Goal: Information Seeking & Learning: Learn about a topic

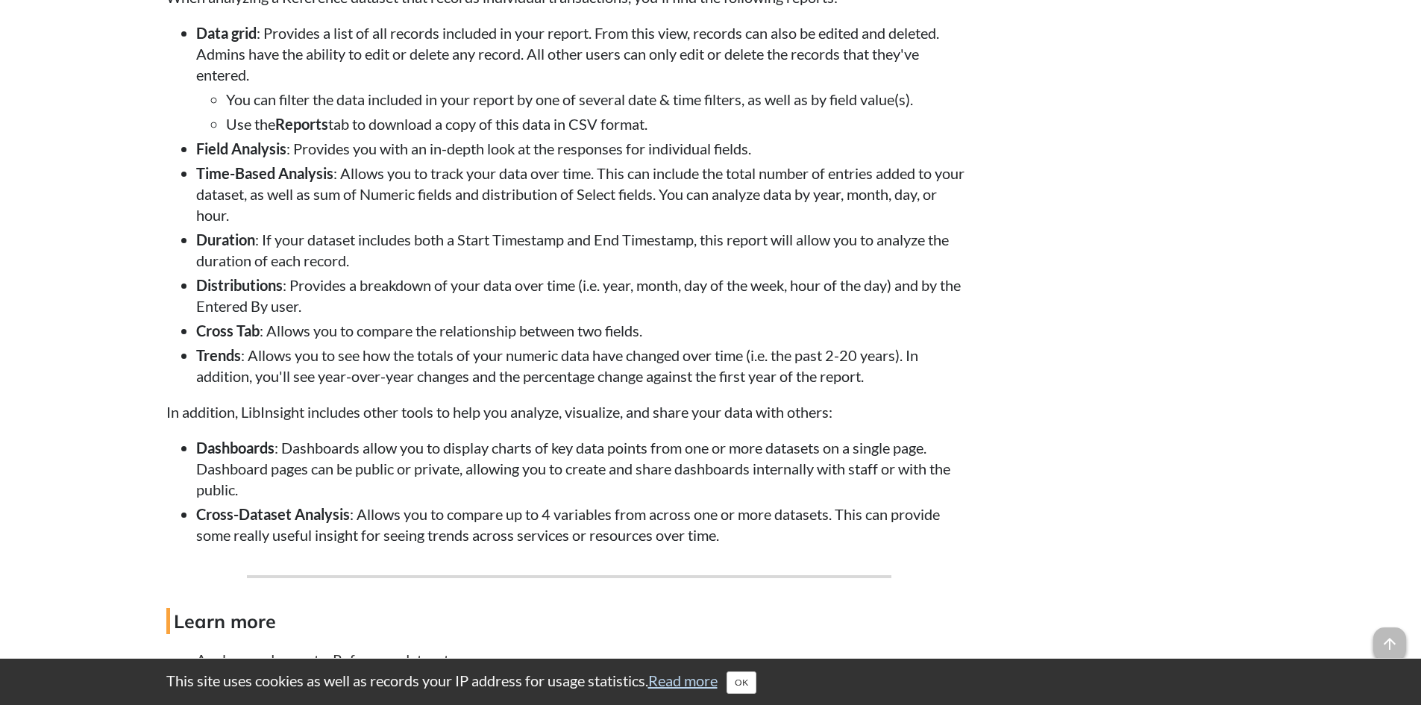
scroll to position [4774, 0]
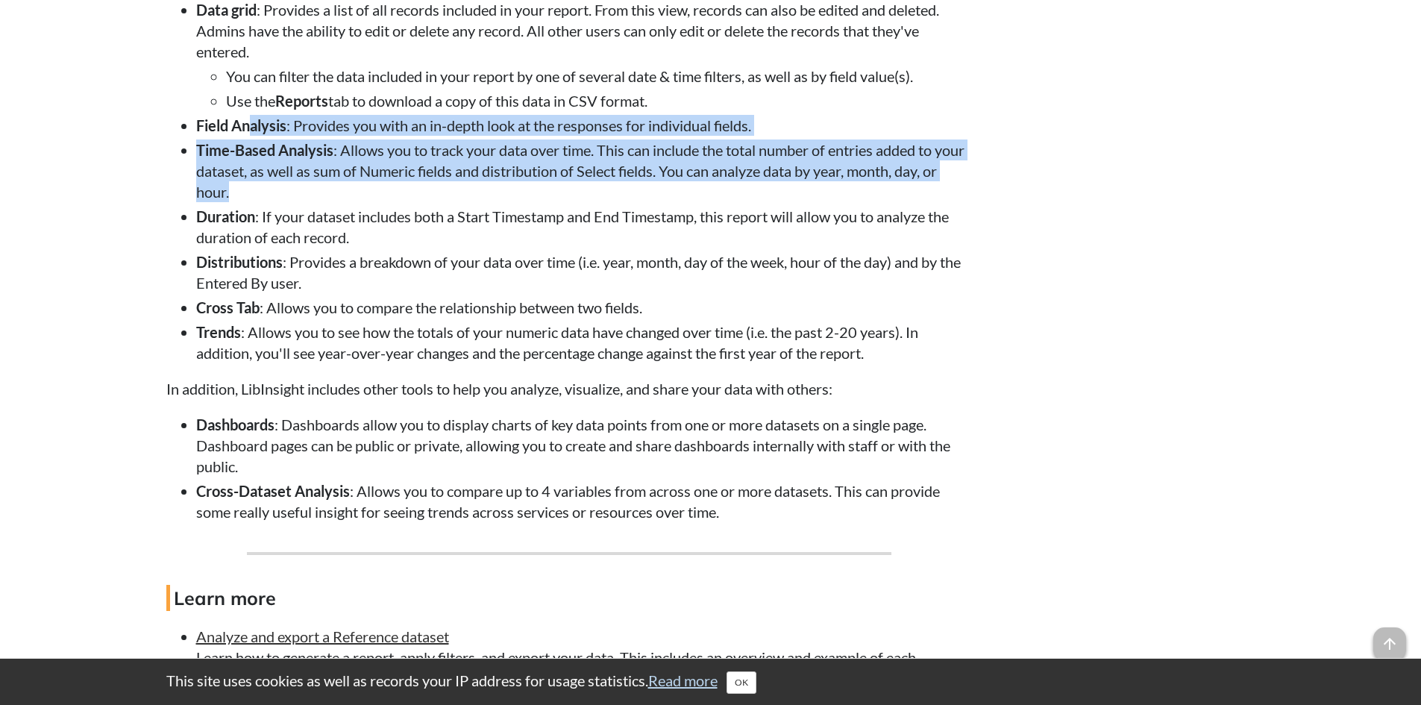
drag, startPoint x: 251, startPoint y: 202, endPoint x: 740, endPoint y: 271, distance: 494.1
click at [740, 271] on ul "Data grid : Provides a list of all records included in your report. From this v…" at bounding box center [569, 181] width 806 height 364
click at [740, 202] on li "Time-Based Analysis : Allows you to track your data over time. This can include…" at bounding box center [584, 170] width 776 height 63
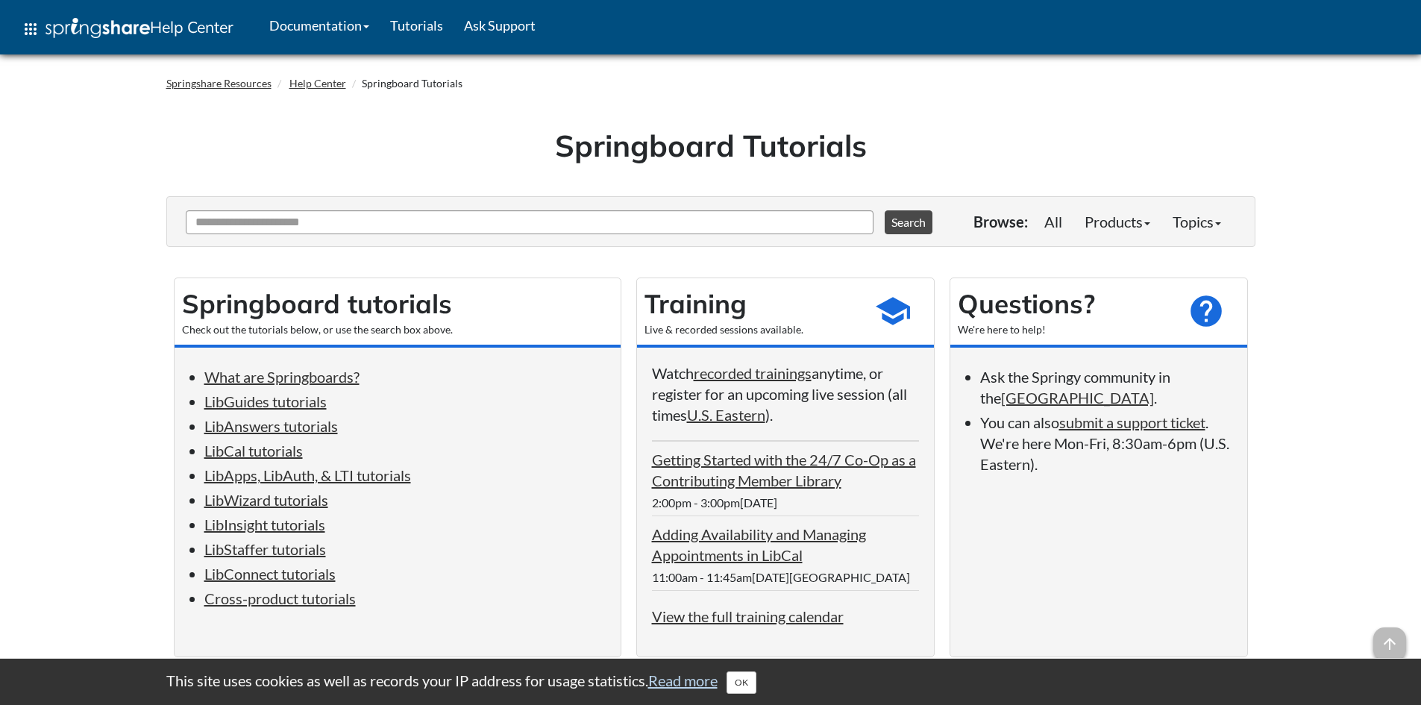
scroll to position [5346, 0]
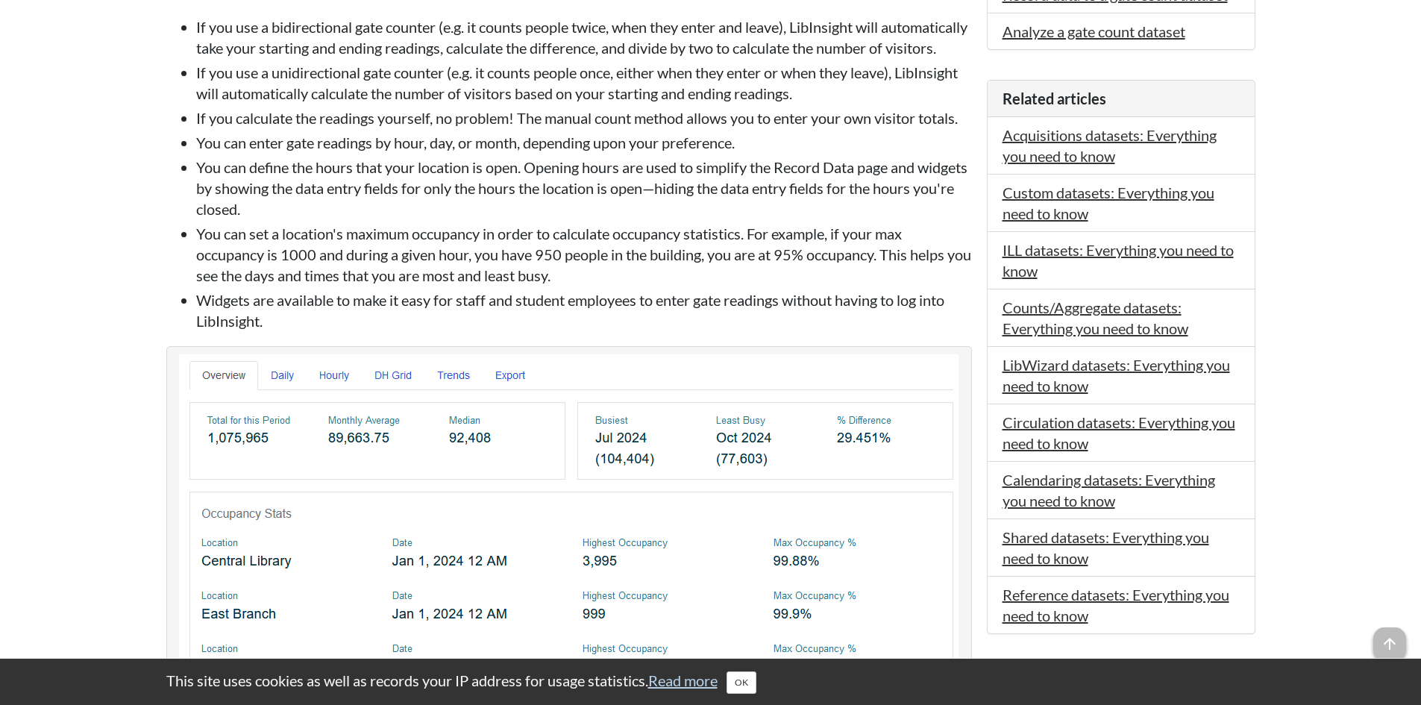
scroll to position [522, 0]
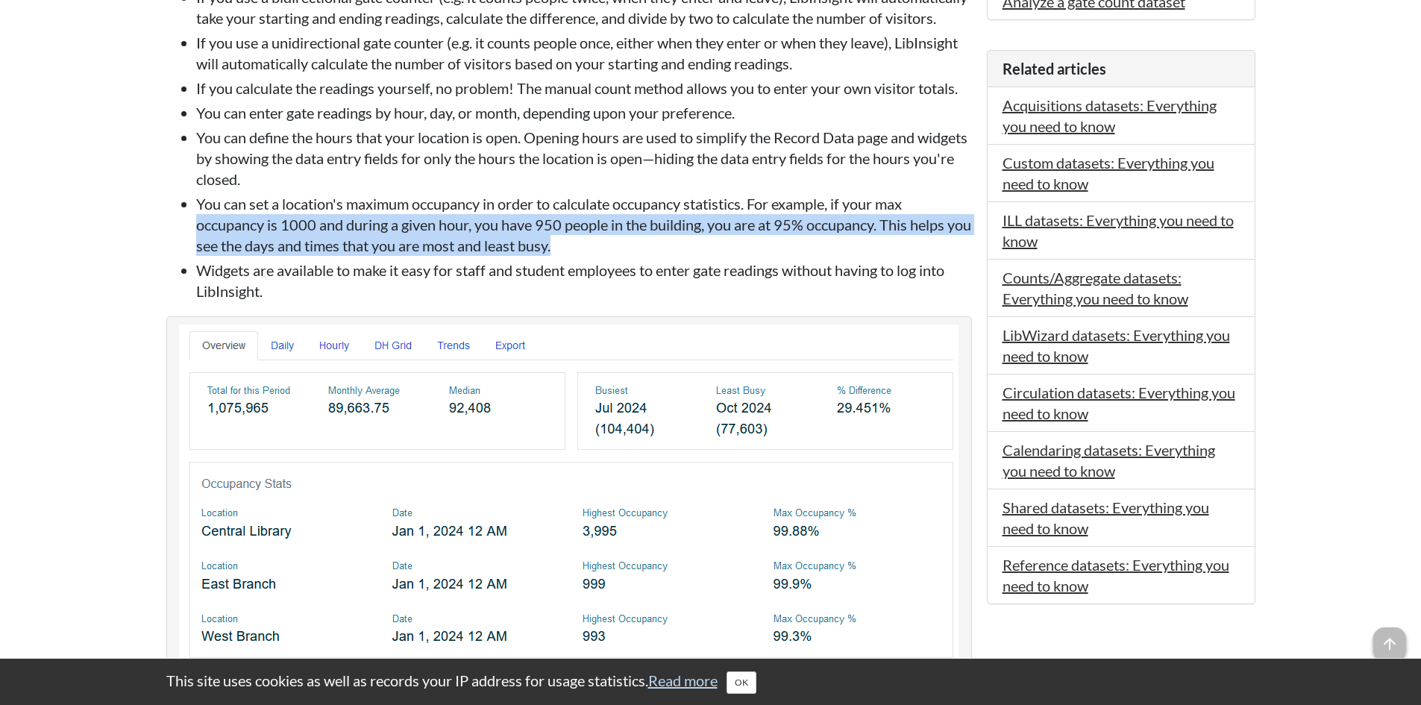
drag, startPoint x: 219, startPoint y: 238, endPoint x: 683, endPoint y: 263, distance: 463.9
click at [683, 263] on ul "If you use a bidirectional gate counter (e.g. it counts people twice, when they…" at bounding box center [569, 144] width 806 height 315
click at [683, 256] on li "You can set a location's maximum occupancy in order to calculate occupancy stat…" at bounding box center [584, 224] width 776 height 63
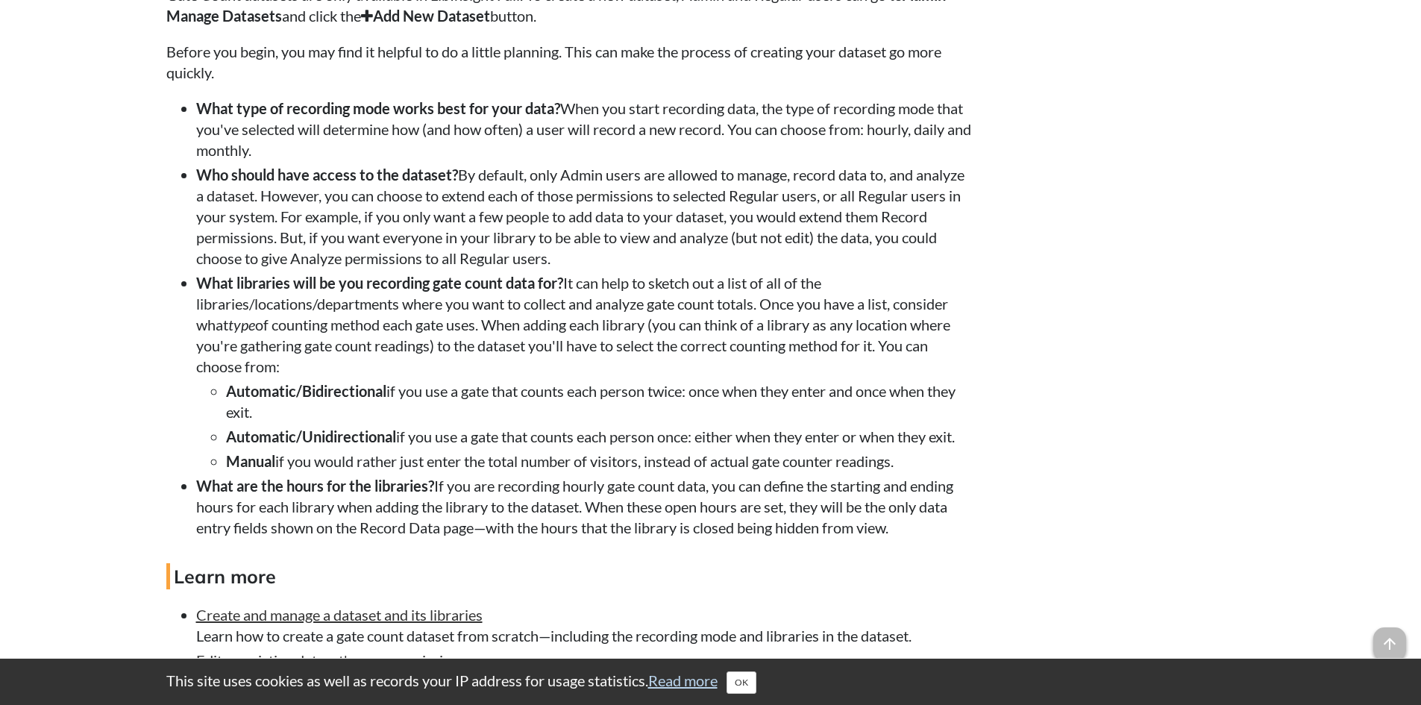
scroll to position [1716, 0]
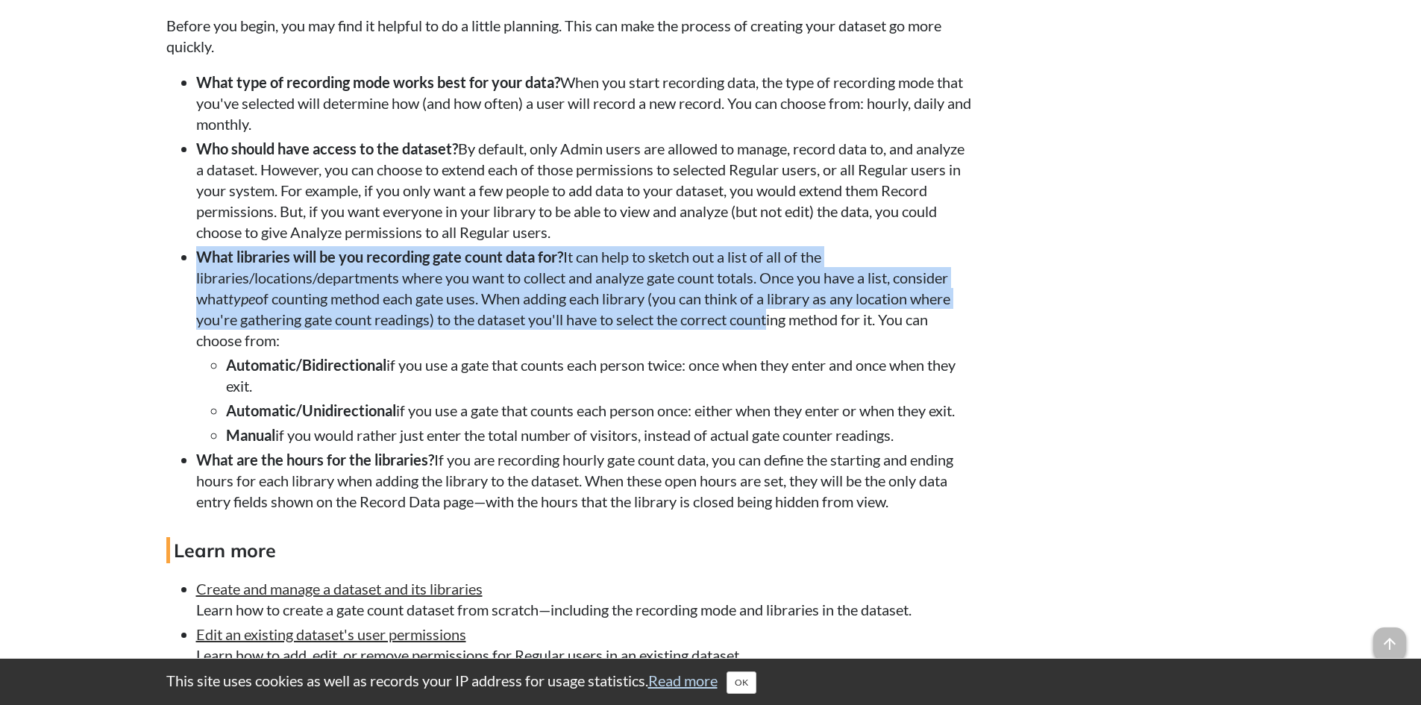
drag, startPoint x: 192, startPoint y: 270, endPoint x: 772, endPoint y: 341, distance: 584.6
click at [772, 341] on ul "What type of recording mode works best for your data? When you start recording …" at bounding box center [569, 292] width 806 height 440
click at [772, 341] on li "What libraries will be you recording gate count data for? It can help to sketch…" at bounding box center [584, 345] width 776 height 199
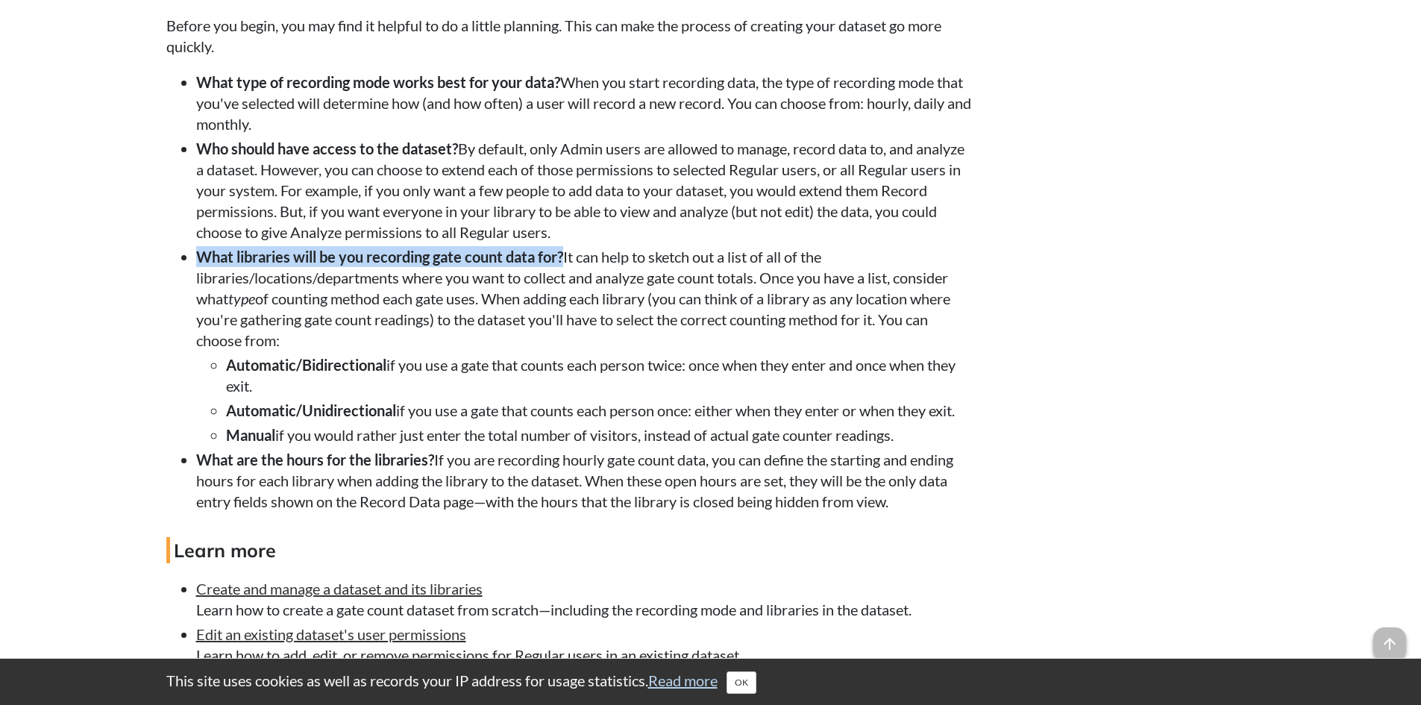
drag, startPoint x: 195, startPoint y: 275, endPoint x: 566, endPoint y: 283, distance: 371.5
click at [566, 283] on ul "What type of recording mode works best for your data? When you start recording …" at bounding box center [569, 292] width 806 height 440
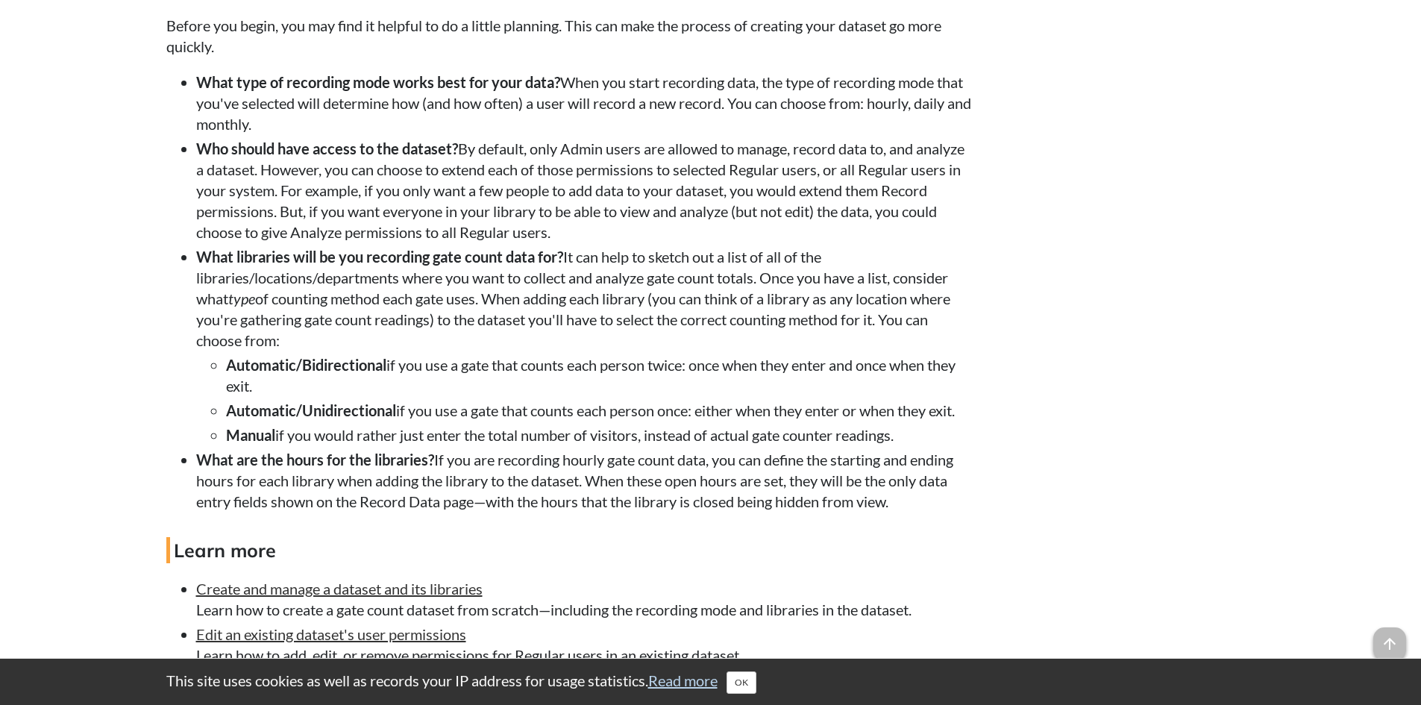
drag, startPoint x: 196, startPoint y: 317, endPoint x: 206, endPoint y: 306, distance: 14.8
click at [197, 318] on li "What libraries will be you recording gate count data for? It can help to sketch…" at bounding box center [584, 345] width 776 height 199
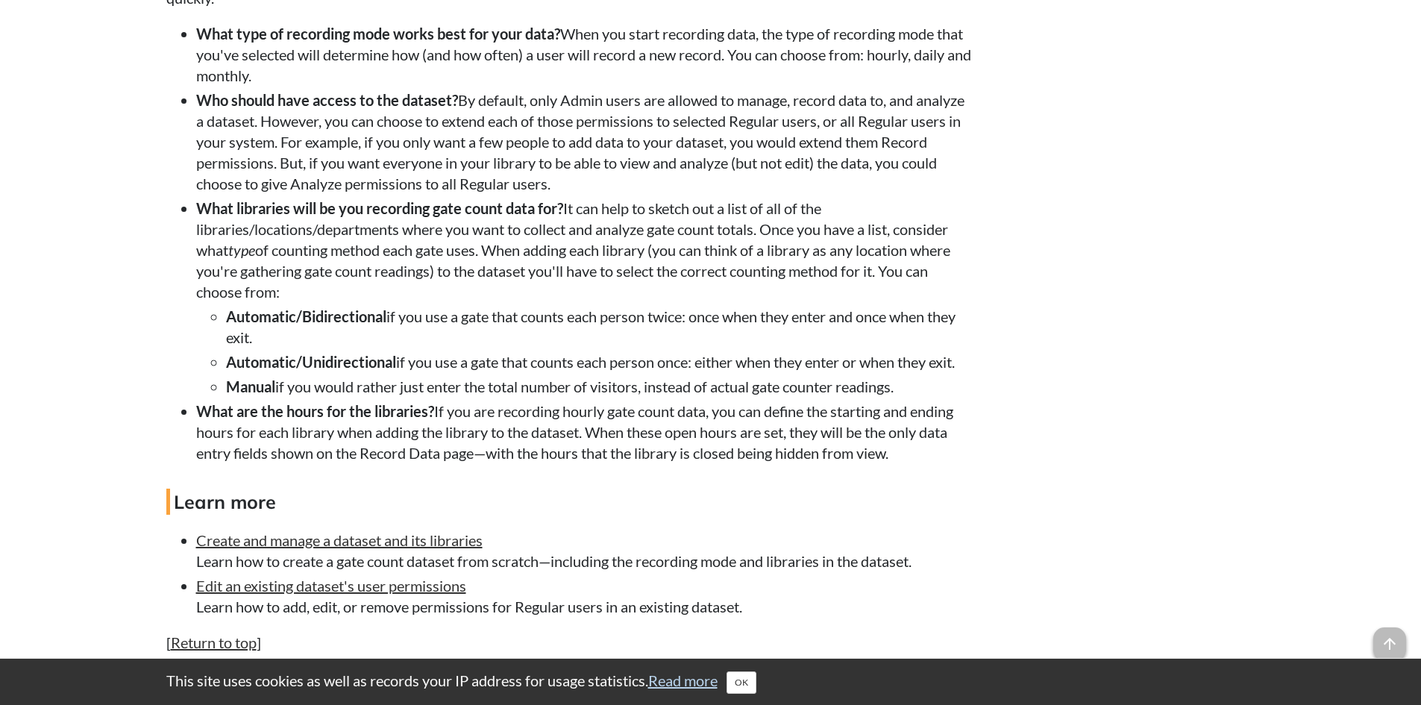
scroll to position [1790, 0]
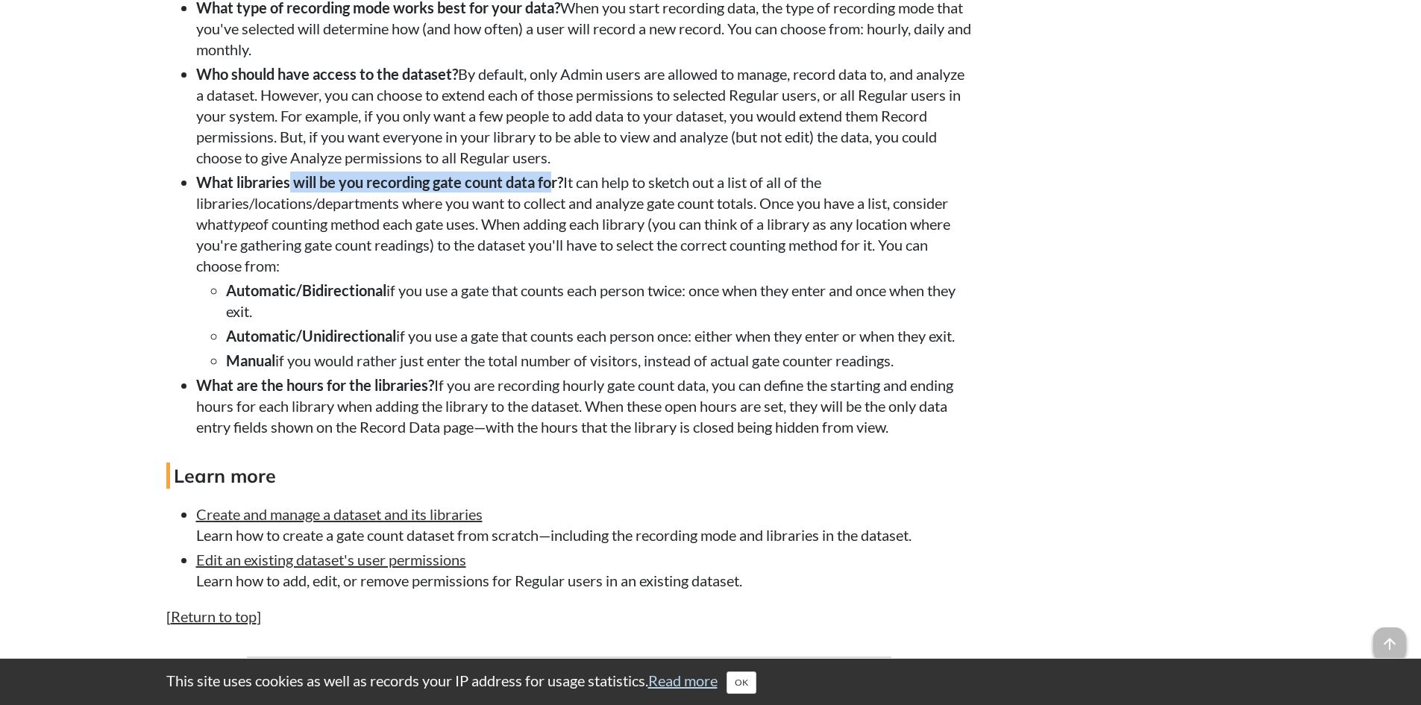
drag, startPoint x: 292, startPoint y: 202, endPoint x: 556, endPoint y: 201, distance: 264.1
click at [556, 191] on strong "What libraries will be you recording gate count data for?" at bounding box center [379, 182] width 367 height 18
click at [575, 217] on li "What libraries will be you recording gate count data for? It can help to sketch…" at bounding box center [584, 271] width 776 height 199
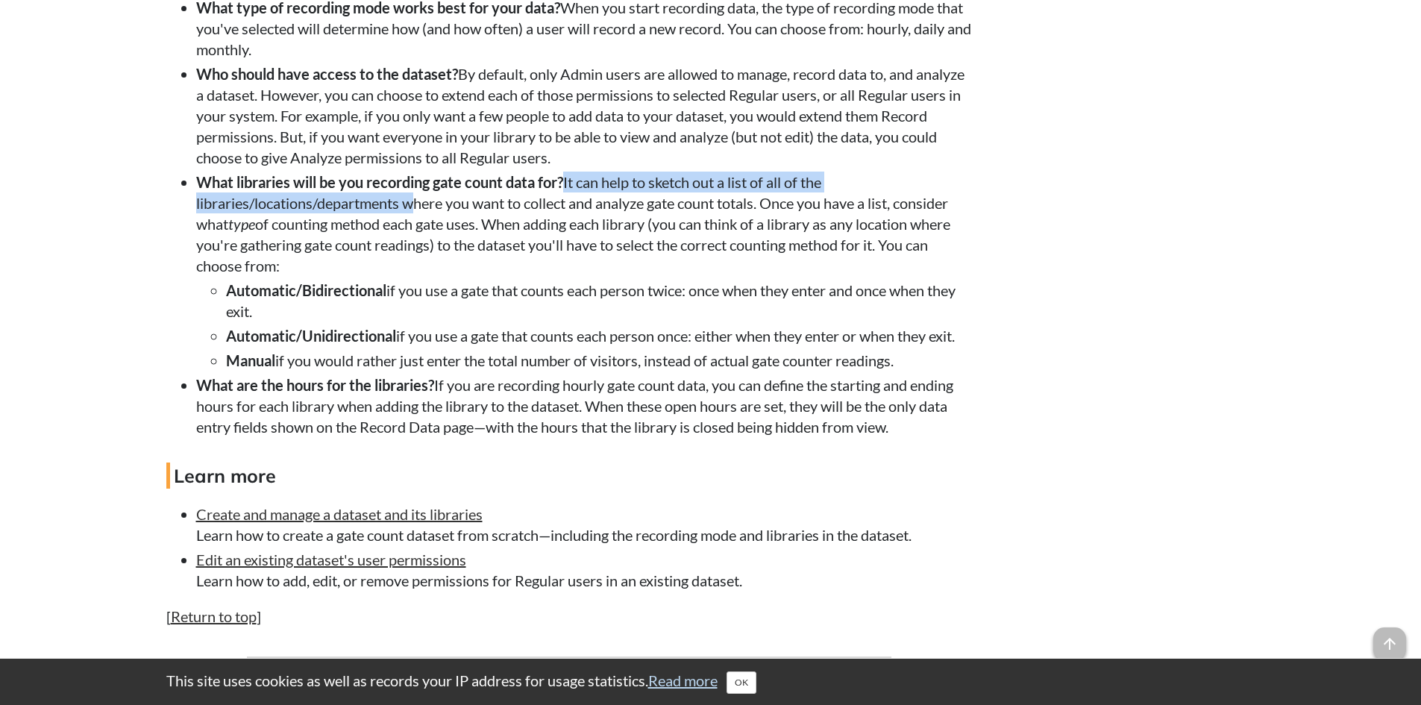
drag, startPoint x: 567, startPoint y: 203, endPoint x: 407, endPoint y: 233, distance: 162.5
click at [407, 233] on li "What libraries will be you recording gate count data for? It can help to sketch…" at bounding box center [584, 271] width 776 height 199
click at [409, 225] on li "What libraries will be you recording gate count data for? It can help to sketch…" at bounding box center [584, 271] width 776 height 199
drag, startPoint x: 570, startPoint y: 200, endPoint x: 445, endPoint y: 233, distance: 129.5
click at [445, 233] on li "What libraries will be you recording gate count data for? It can help to sketch…" at bounding box center [584, 271] width 776 height 199
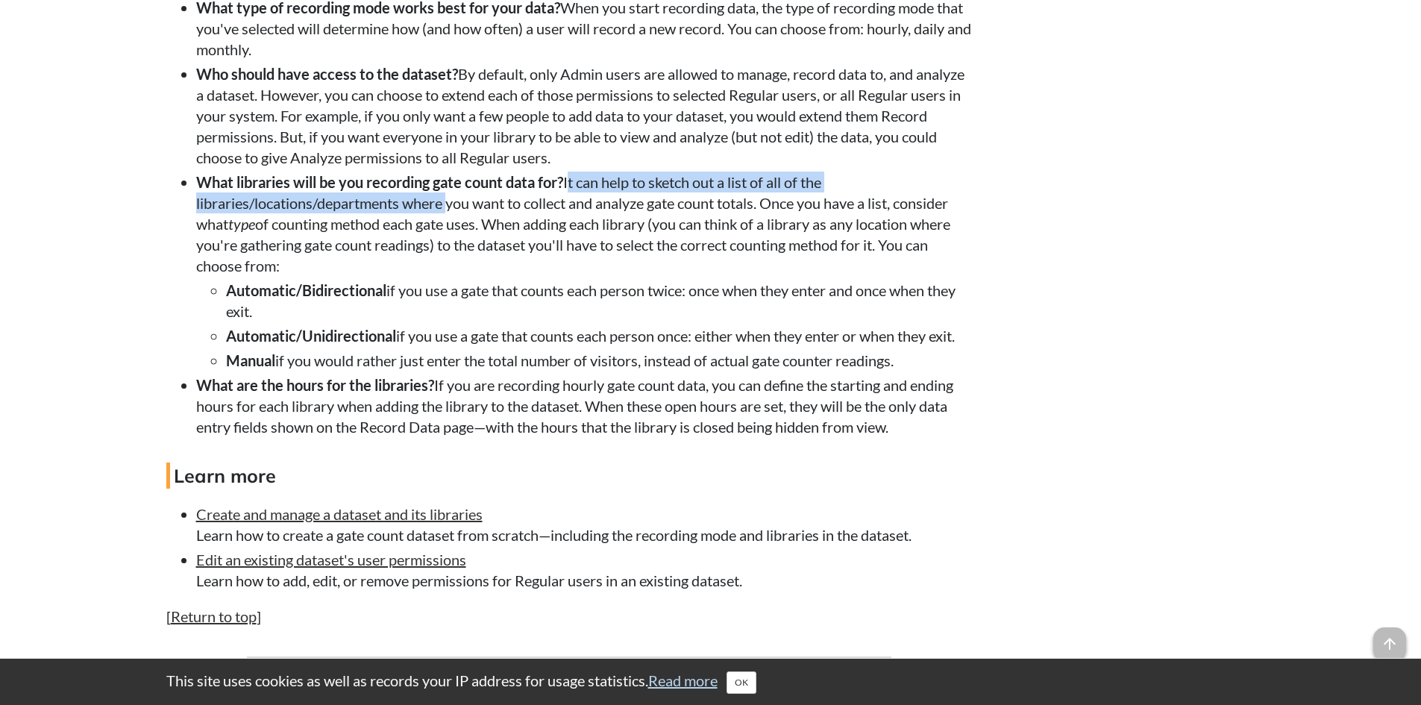
drag, startPoint x: 499, startPoint y: 289, endPoint x: 510, endPoint y: 326, distance: 38.9
click at [498, 289] on li "What libraries will be you recording gate count data for? It can help to sketch…" at bounding box center [584, 271] width 776 height 199
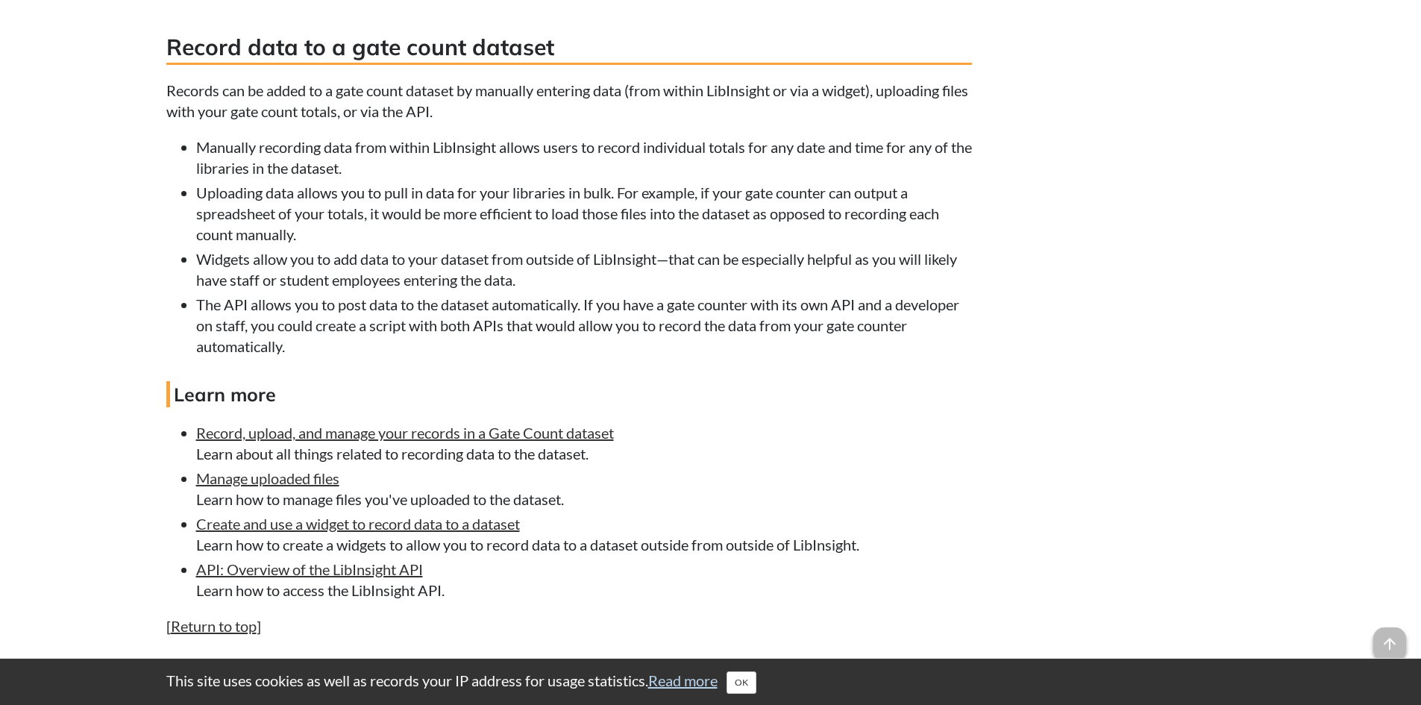
scroll to position [2461, 0]
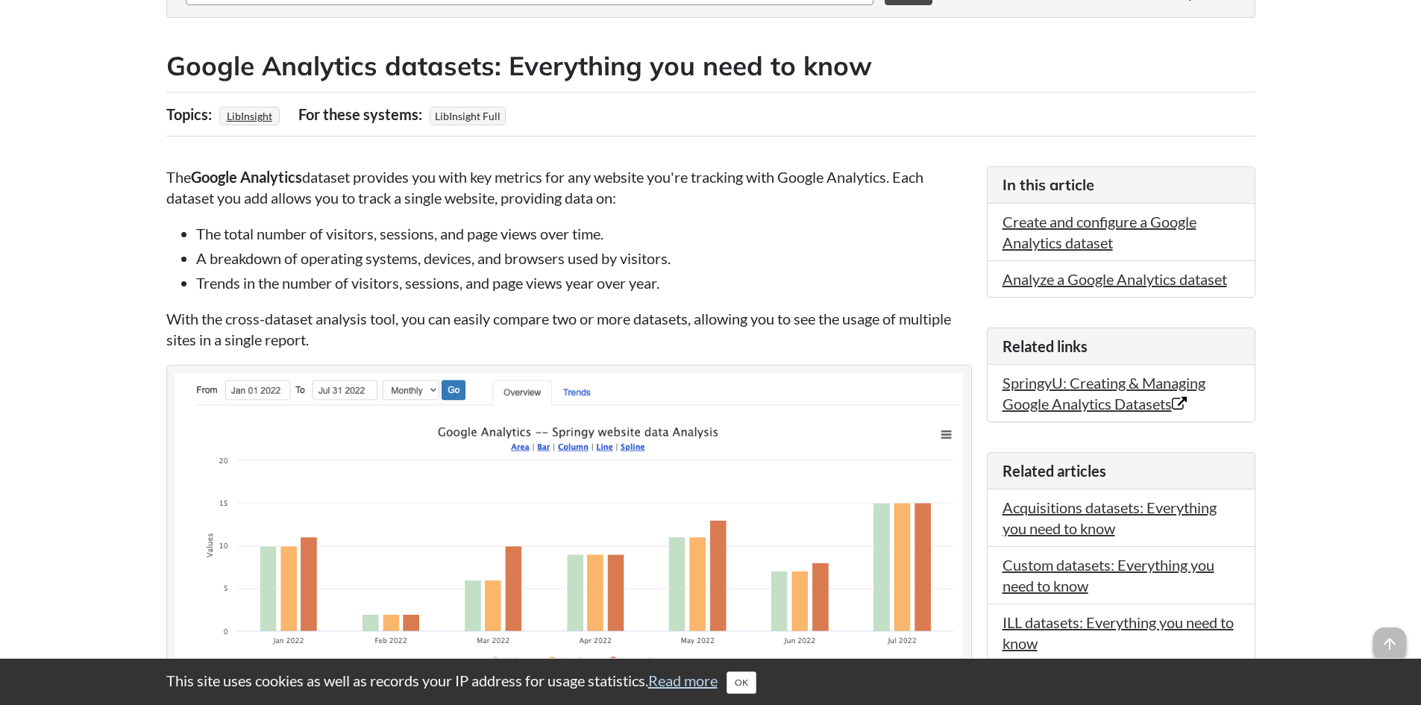
scroll to position [298, 0]
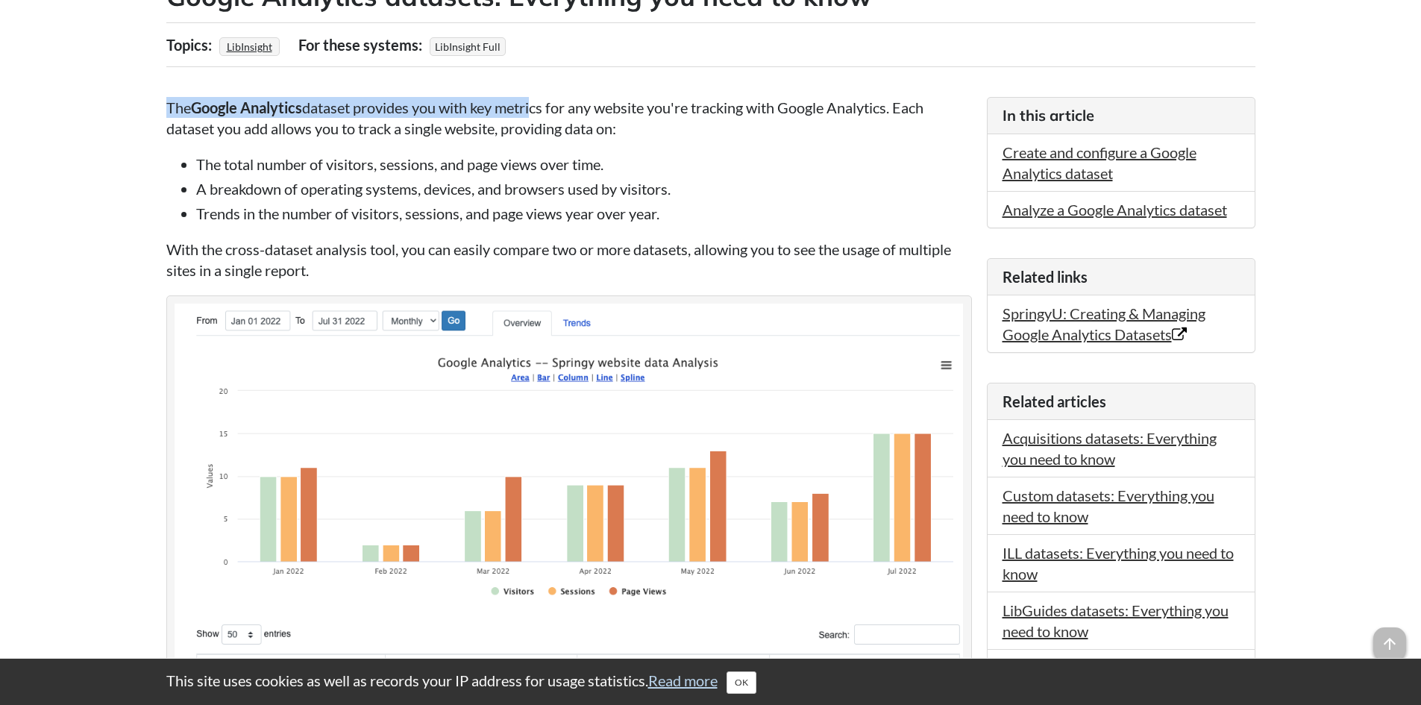
drag, startPoint x: 166, startPoint y: 100, endPoint x: 537, endPoint y: 108, distance: 370.8
click at [537, 108] on p "The Google Analytics dataset provides you with key metrics for any website you'…" at bounding box center [569, 118] width 806 height 42
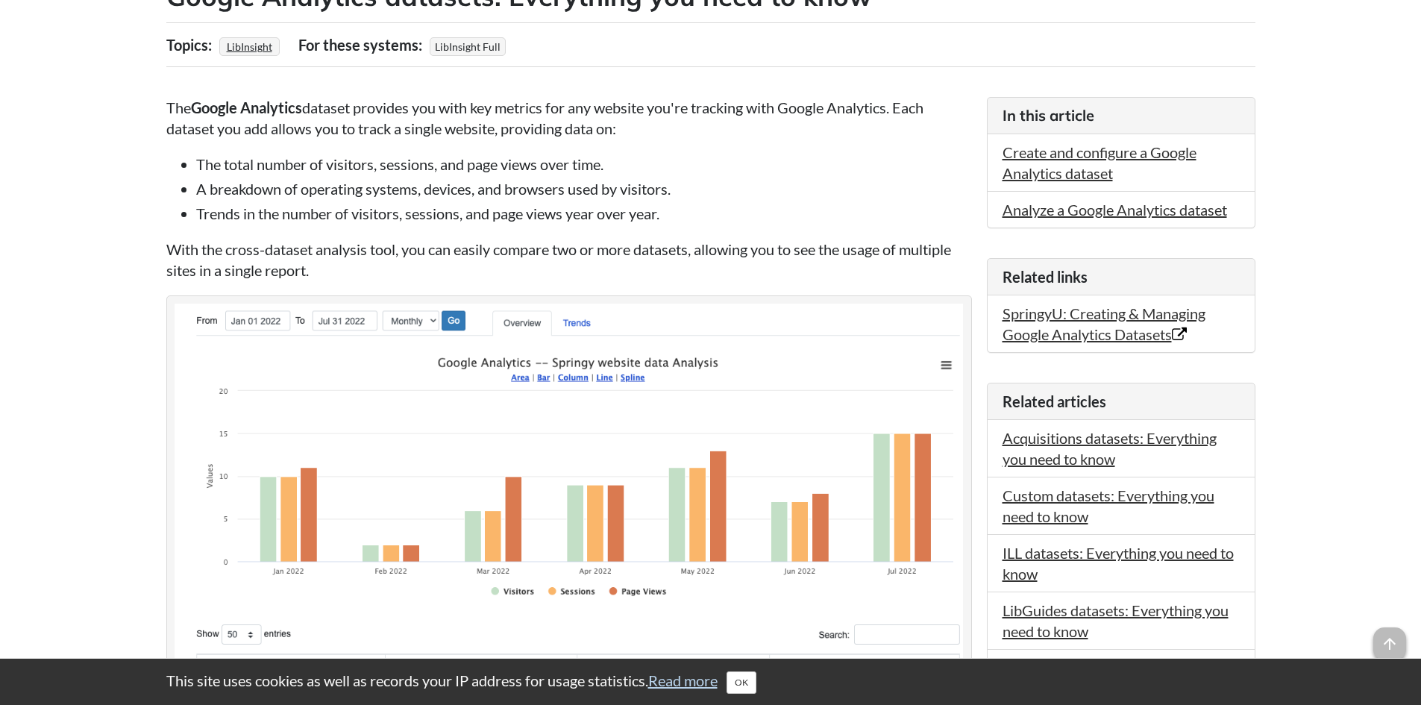
click at [754, 132] on p "The Google Analytics dataset provides you with key metrics for any website you'…" at bounding box center [569, 118] width 806 height 42
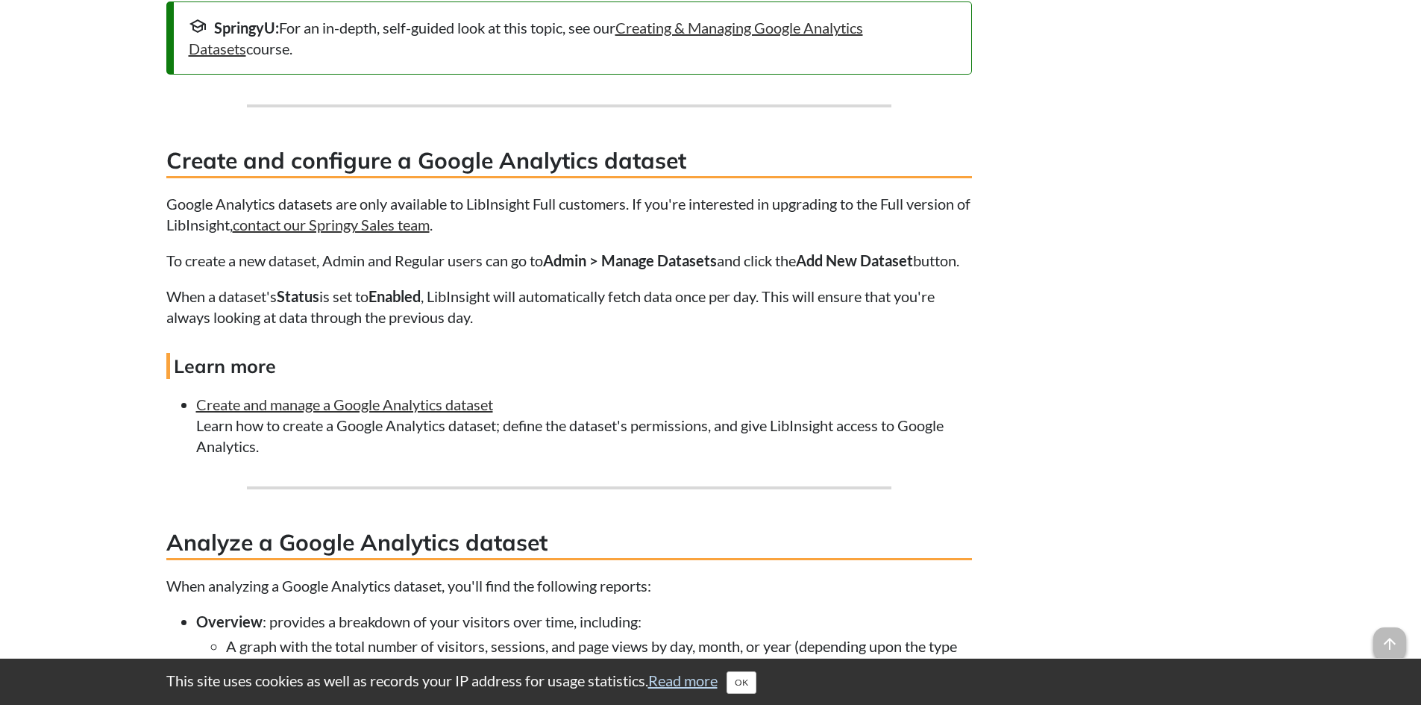
scroll to position [1790, 0]
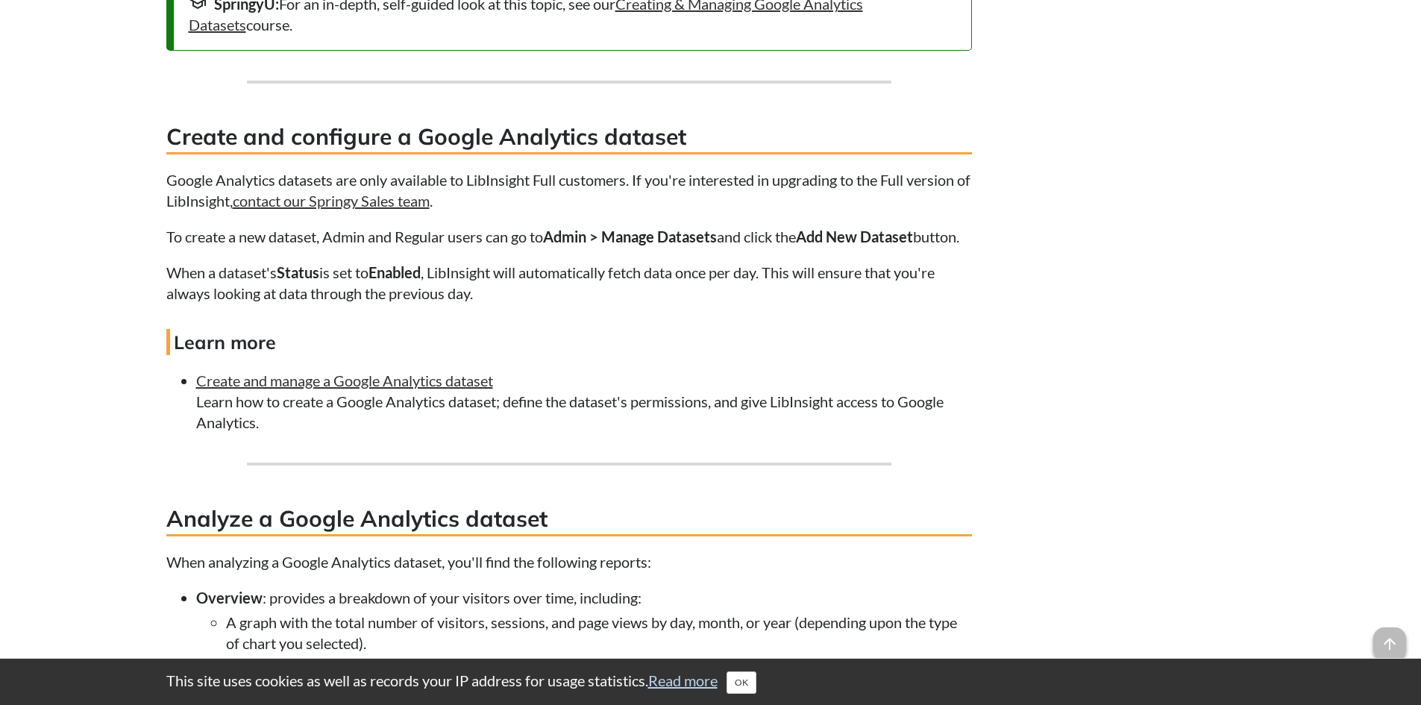
click at [513, 433] on li "Create and manage a Google Analytics dataset Learn how to create a Google Analy…" at bounding box center [584, 401] width 776 height 63
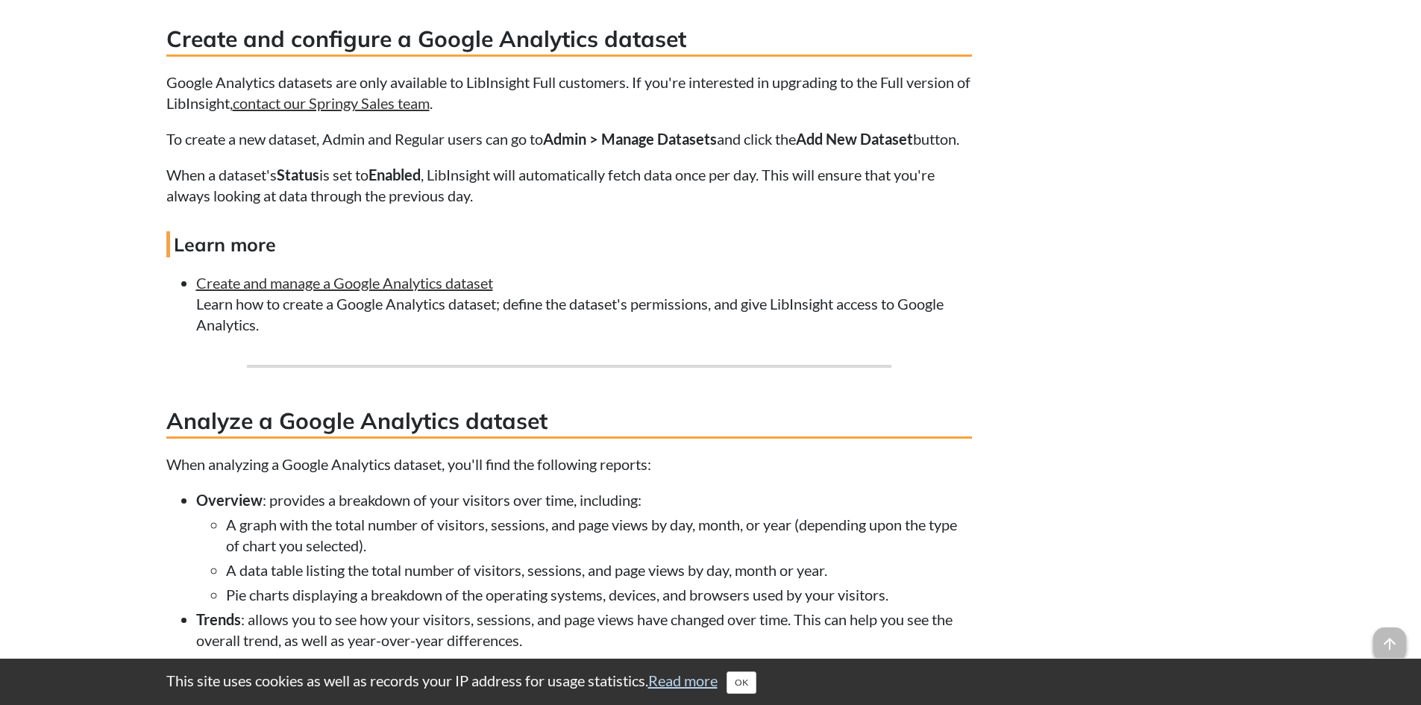
scroll to position [1865, 0]
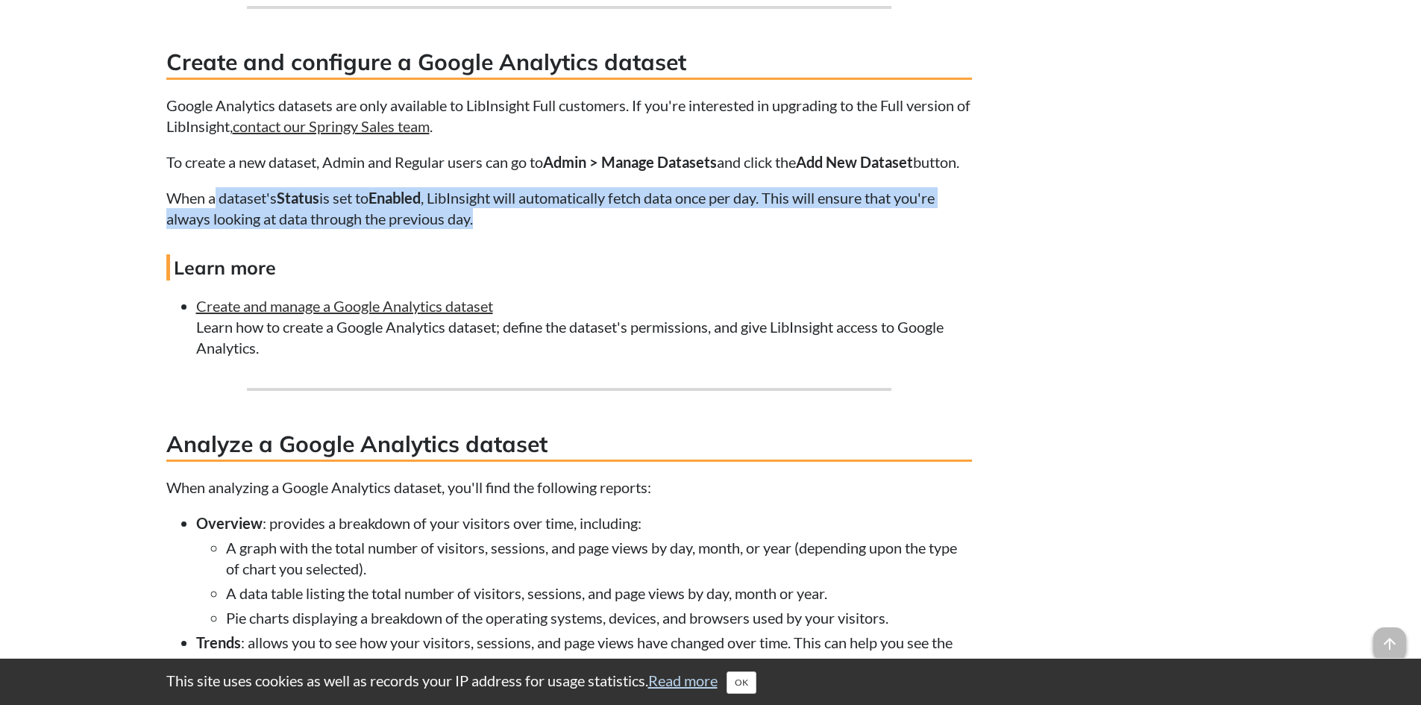
drag, startPoint x: 216, startPoint y: 228, endPoint x: 873, endPoint y: 238, distance: 656.5
click at [873, 229] on p "When a dataset's Status is set to Enabled , LibInsight will automatically fetch…" at bounding box center [569, 208] width 806 height 42
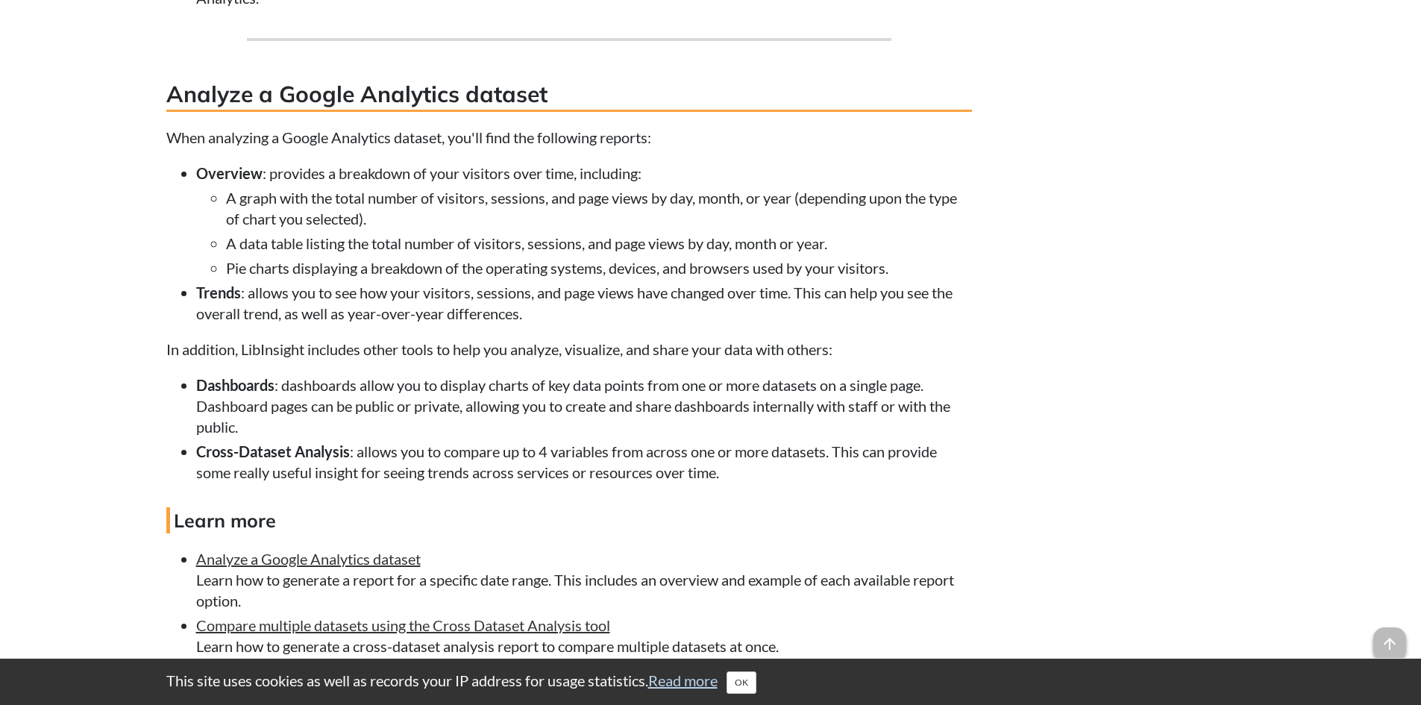
scroll to position [2238, 0]
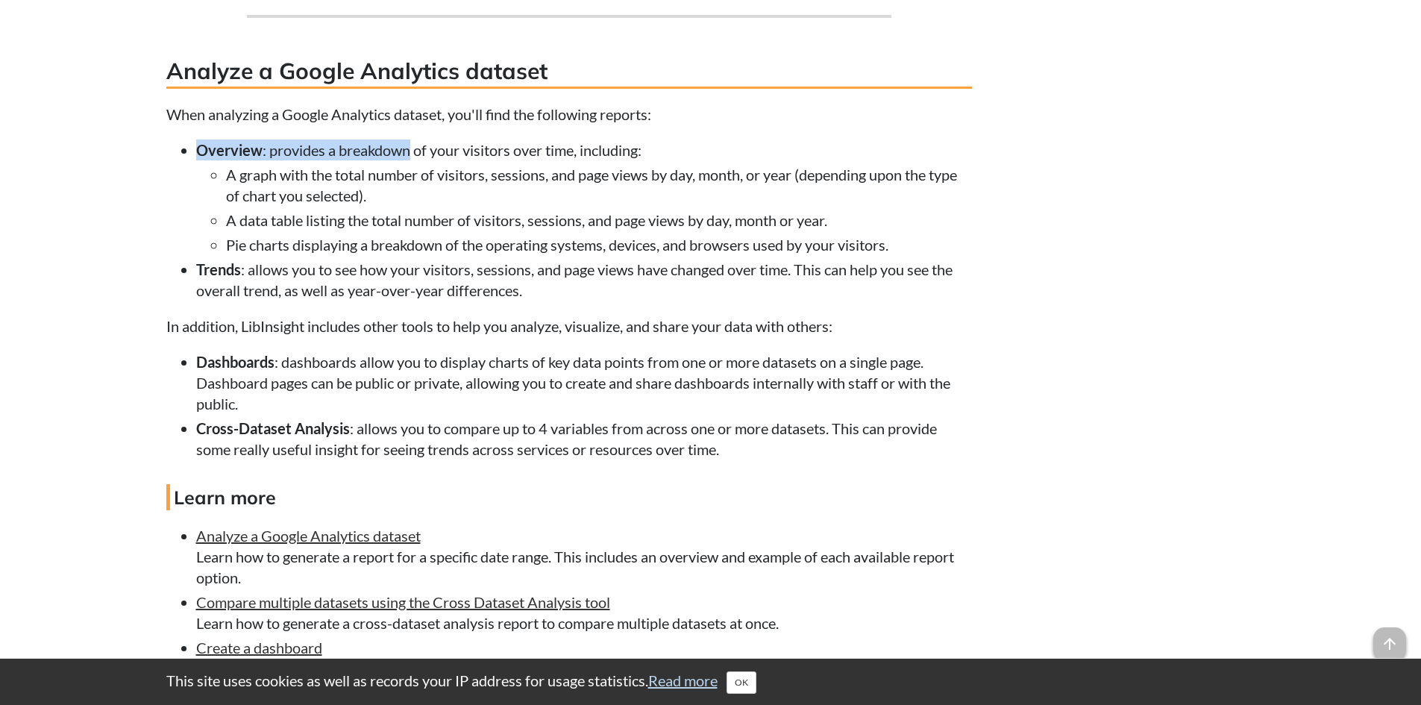
drag, startPoint x: 204, startPoint y: 159, endPoint x: 457, endPoint y: 181, distance: 254.6
click at [477, 186] on li "Overview : provides a breakdown of your visitors over time, including: A graph …" at bounding box center [584, 197] width 776 height 116
